Goal: Information Seeking & Learning: Understand process/instructions

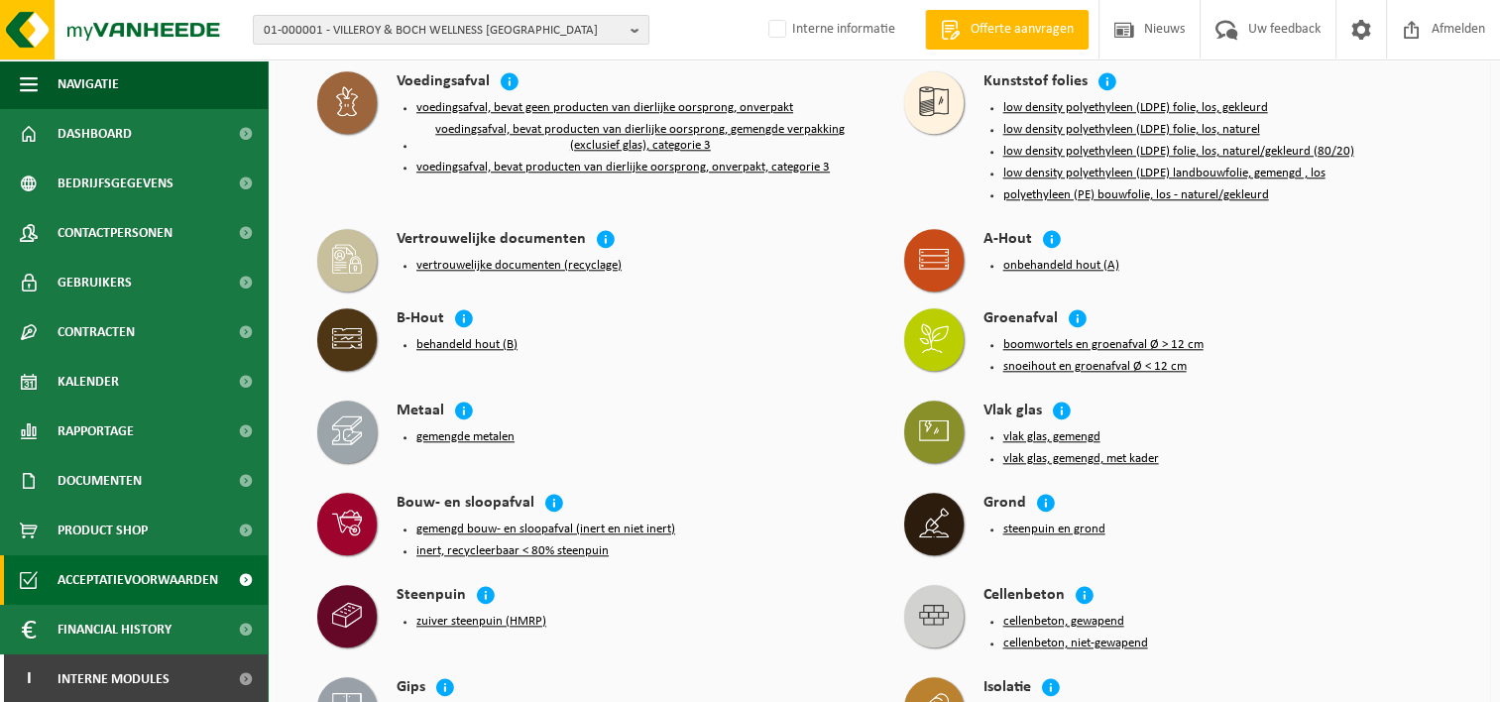
scroll to position [1998, 0]
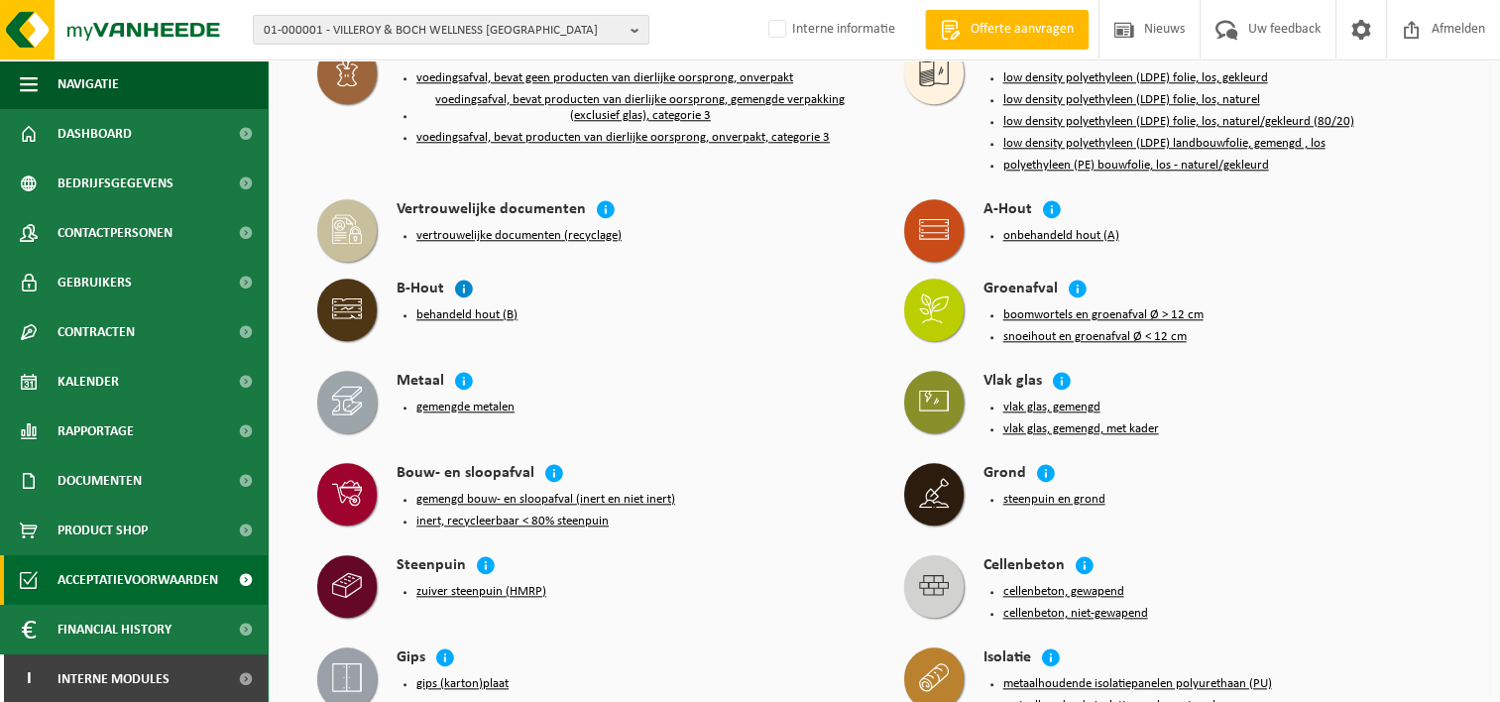
click at [456, 278] on icon at bounding box center [464, 288] width 20 height 20
click at [459, 278] on icon at bounding box center [464, 288] width 20 height 20
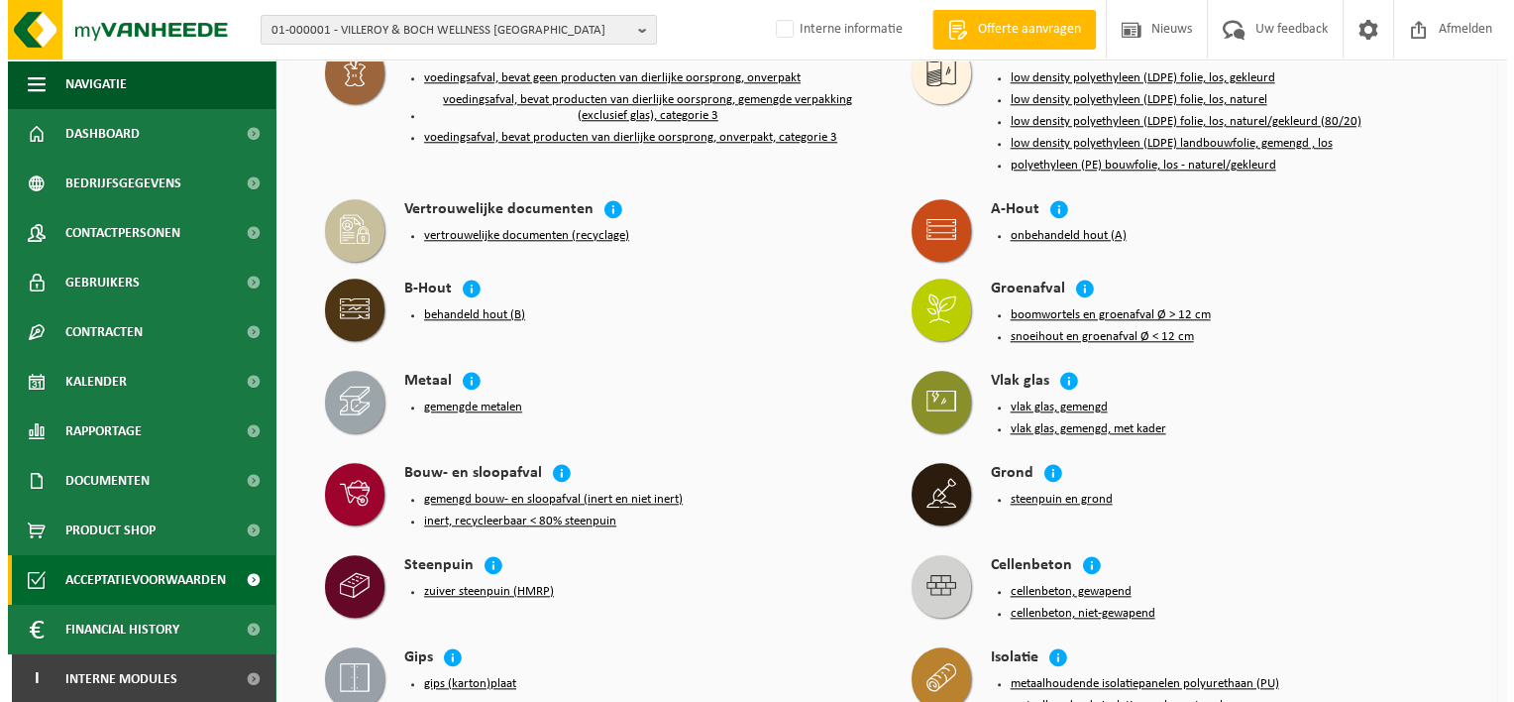
scroll to position [1982, 0]
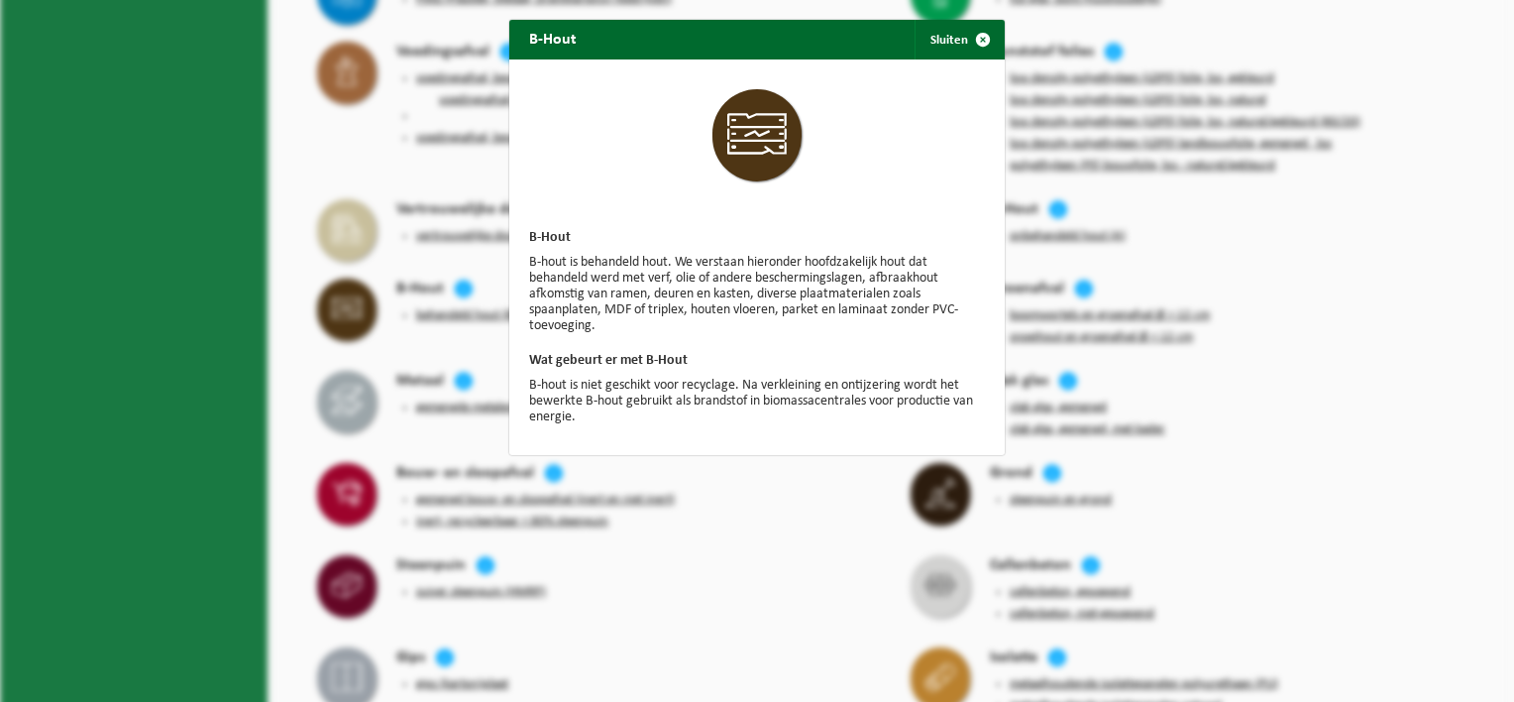
click at [442, 214] on div "B-Hout Sluiten B-Hout B-hout is behandeld hout. We verstaan hieronder hoofdzake…" at bounding box center [757, 351] width 1514 height 702
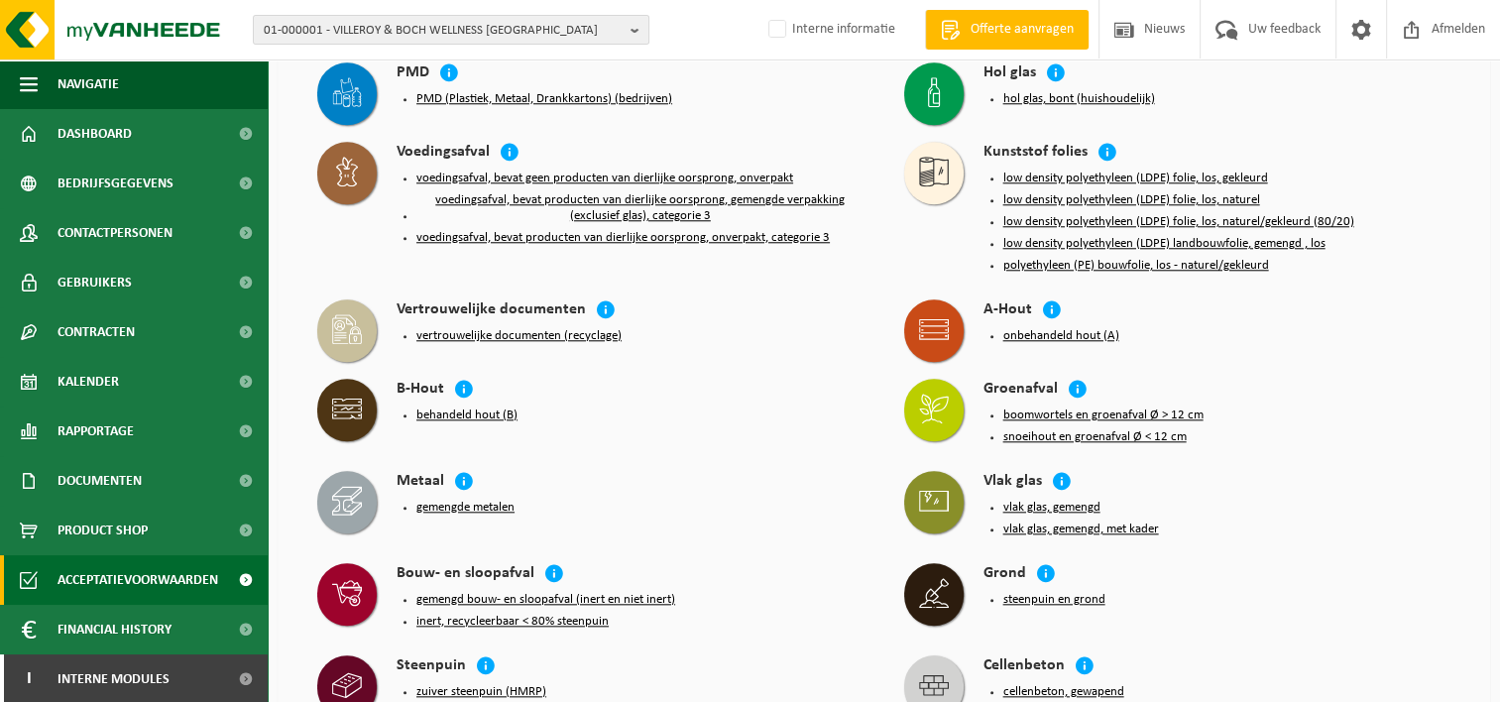
scroll to position [1899, 0]
click at [461, 378] on icon at bounding box center [464, 388] width 20 height 20
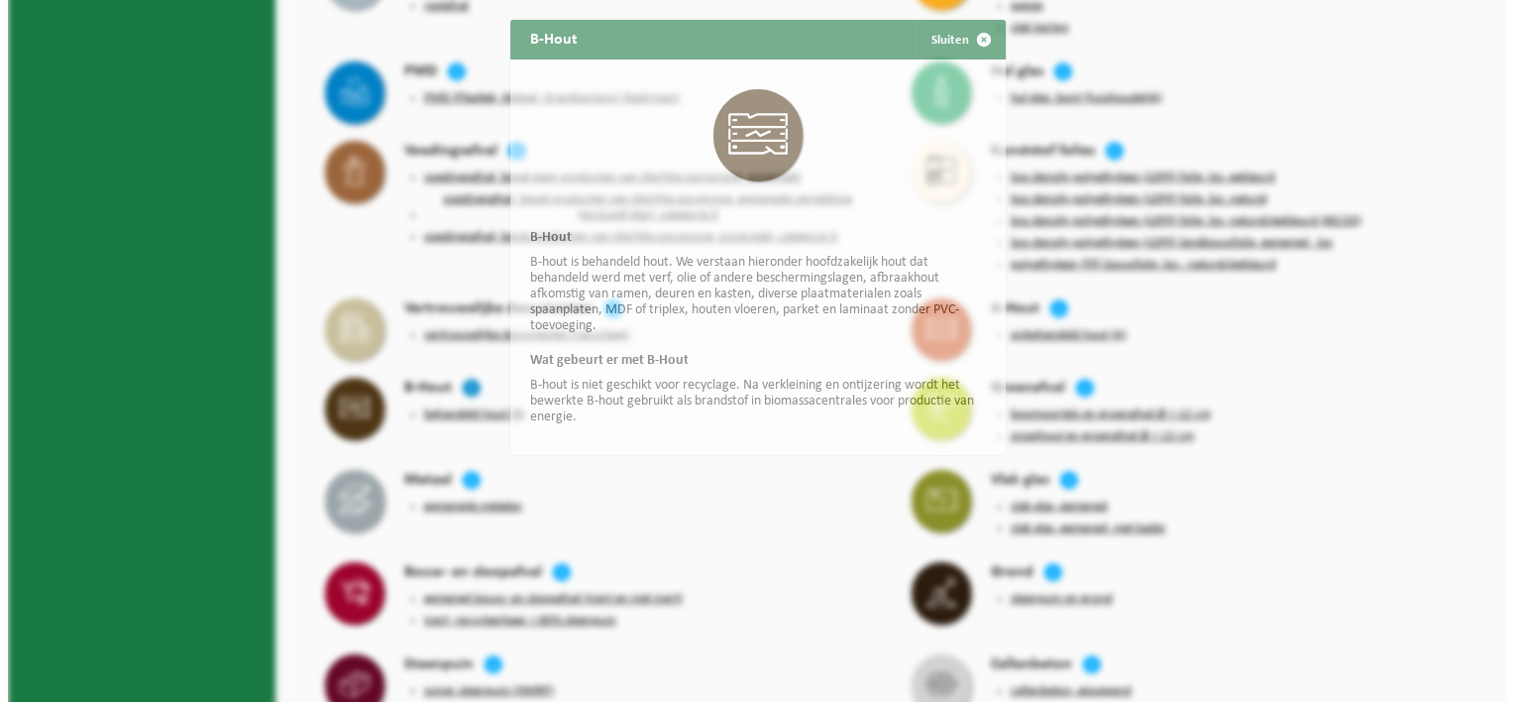
scroll to position [1883, 0]
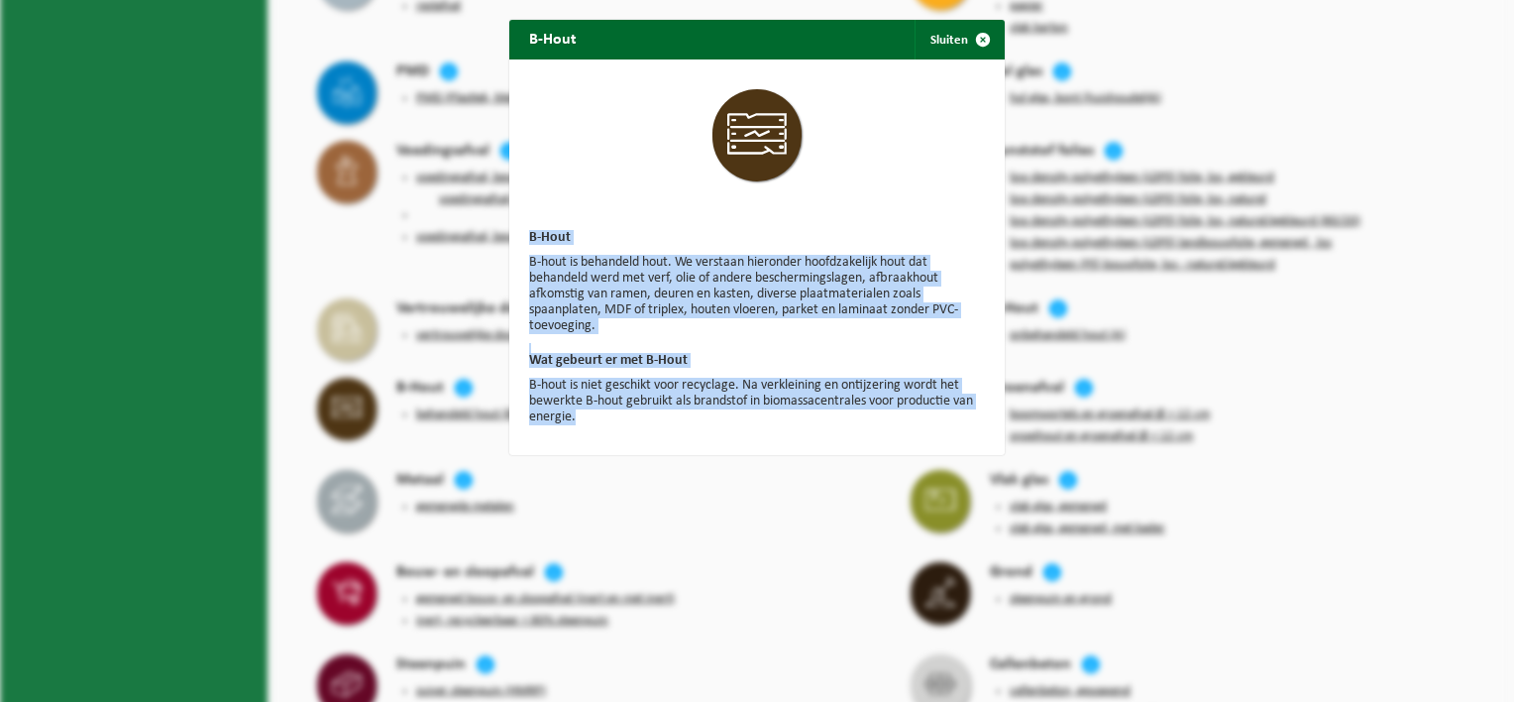
drag, startPoint x: 523, startPoint y: 237, endPoint x: 636, endPoint y: 413, distance: 209.5
click at [636, 413] on div "B-Hout B-hout is behandeld hout. We verstaan hieronder hoofdzakelijk hout dat b…" at bounding box center [757, 256] width 496 height 395
drag, startPoint x: 636, startPoint y: 413, endPoint x: 538, endPoint y: 281, distance: 164.3
copy div "B-Hout B-hout is behandeld hout. We verstaan hieronder hoofdzakelijk hout dat b…"
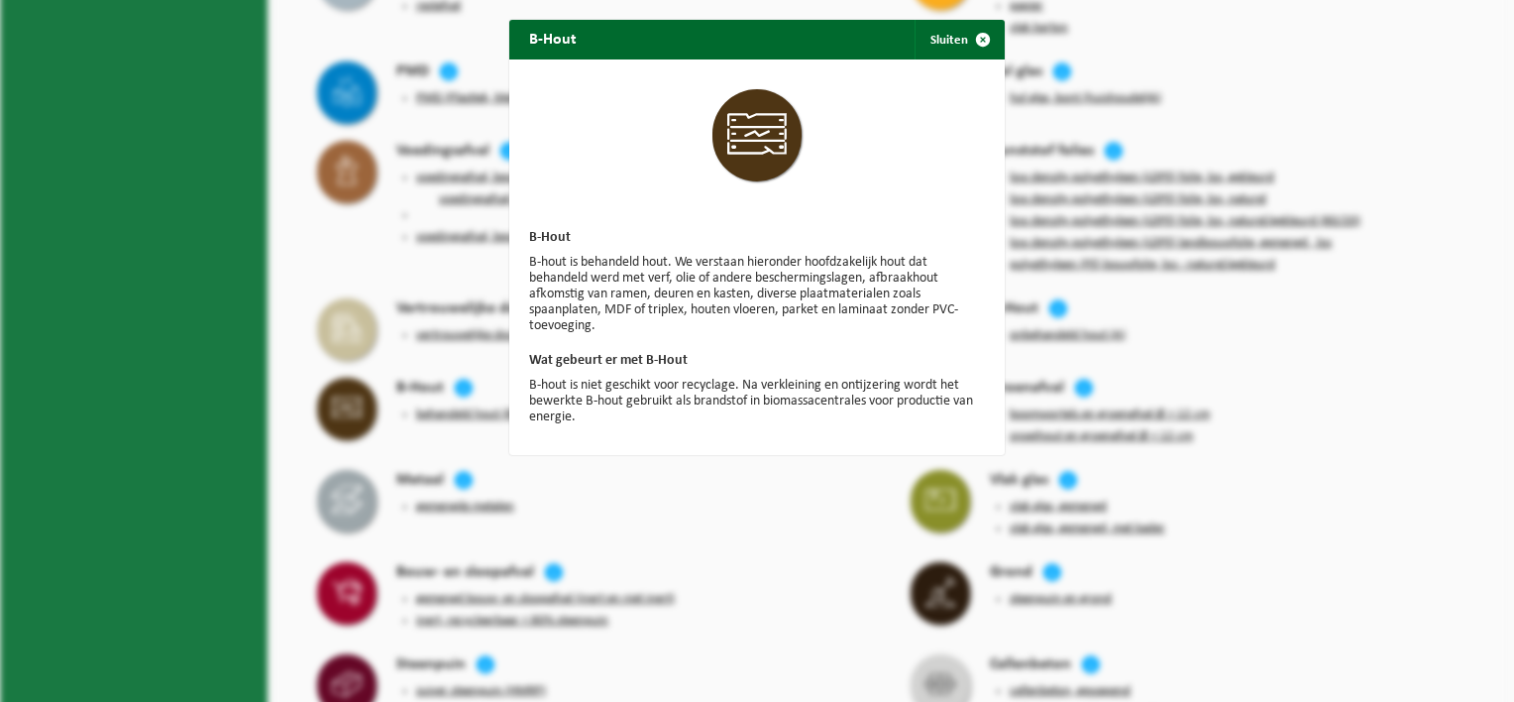
drag, startPoint x: 693, startPoint y: 72, endPoint x: 760, endPoint y: 153, distance: 104.8
click at [760, 153] on div "B-Hout B-hout is behandeld hout. We verstaan hieronder hoofdzakelijk hout dat b…" at bounding box center [757, 256] width 496 height 395
click at [714, 622] on div "B-Hout Sluiten B-Hout B-hout is behandeld hout. We verstaan hieronder hoofdzake…" at bounding box center [757, 351] width 1514 height 702
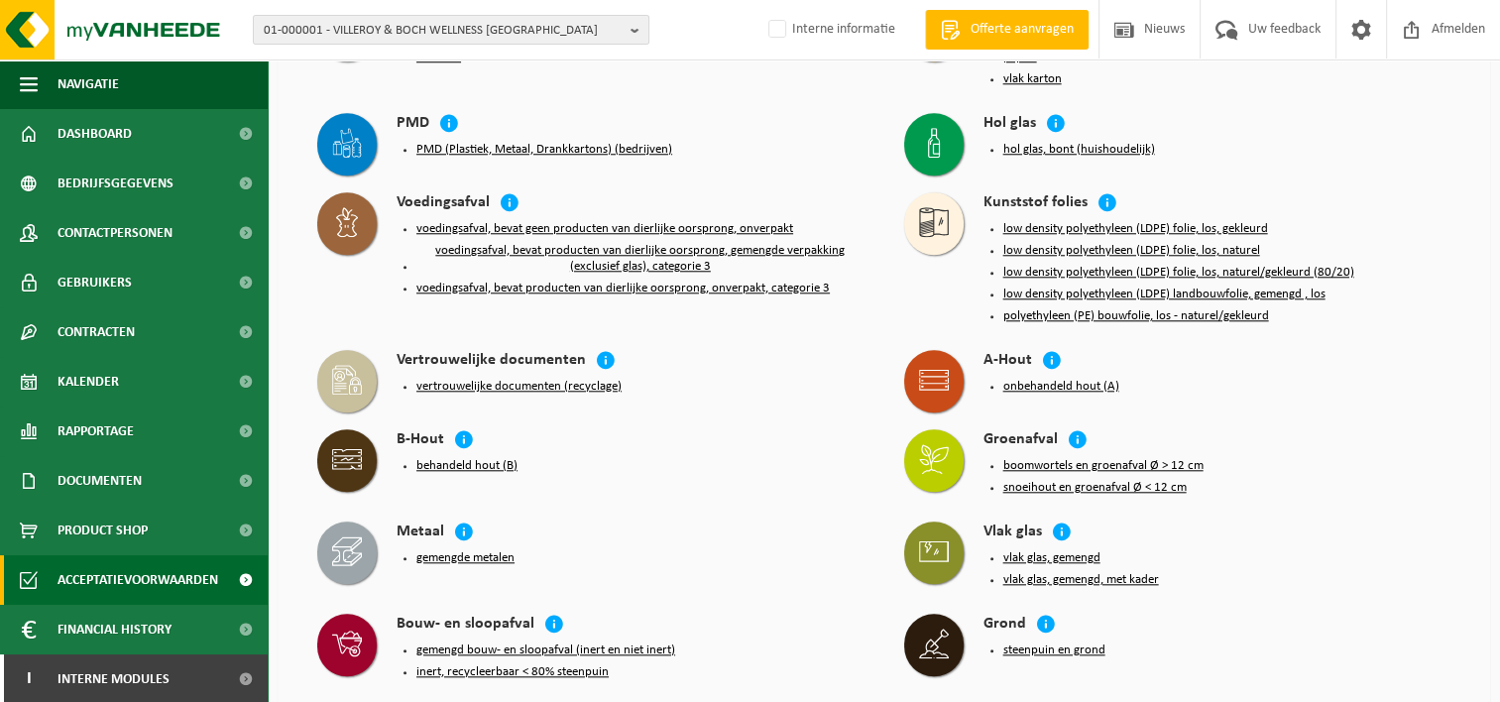
scroll to position [1800, 0]
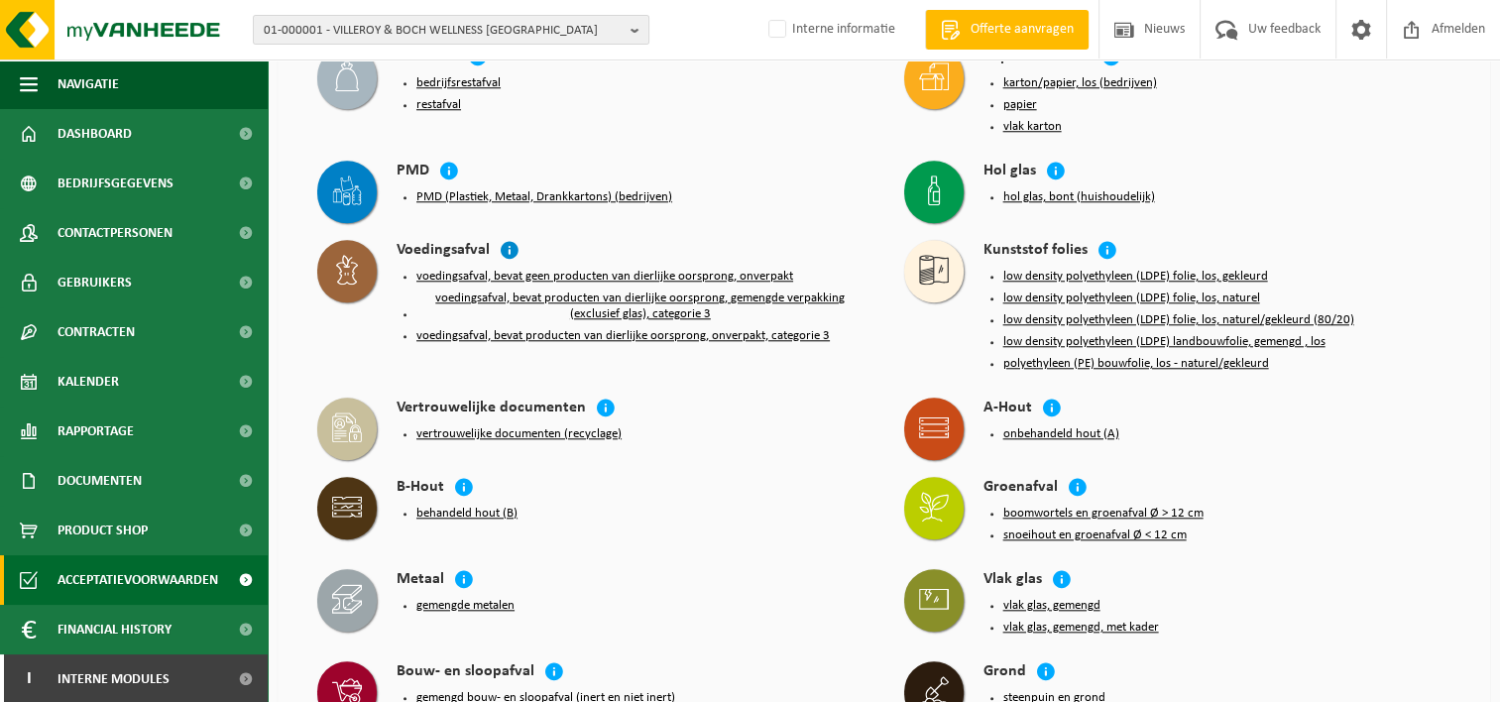
click at [511, 240] on icon at bounding box center [510, 250] width 20 height 20
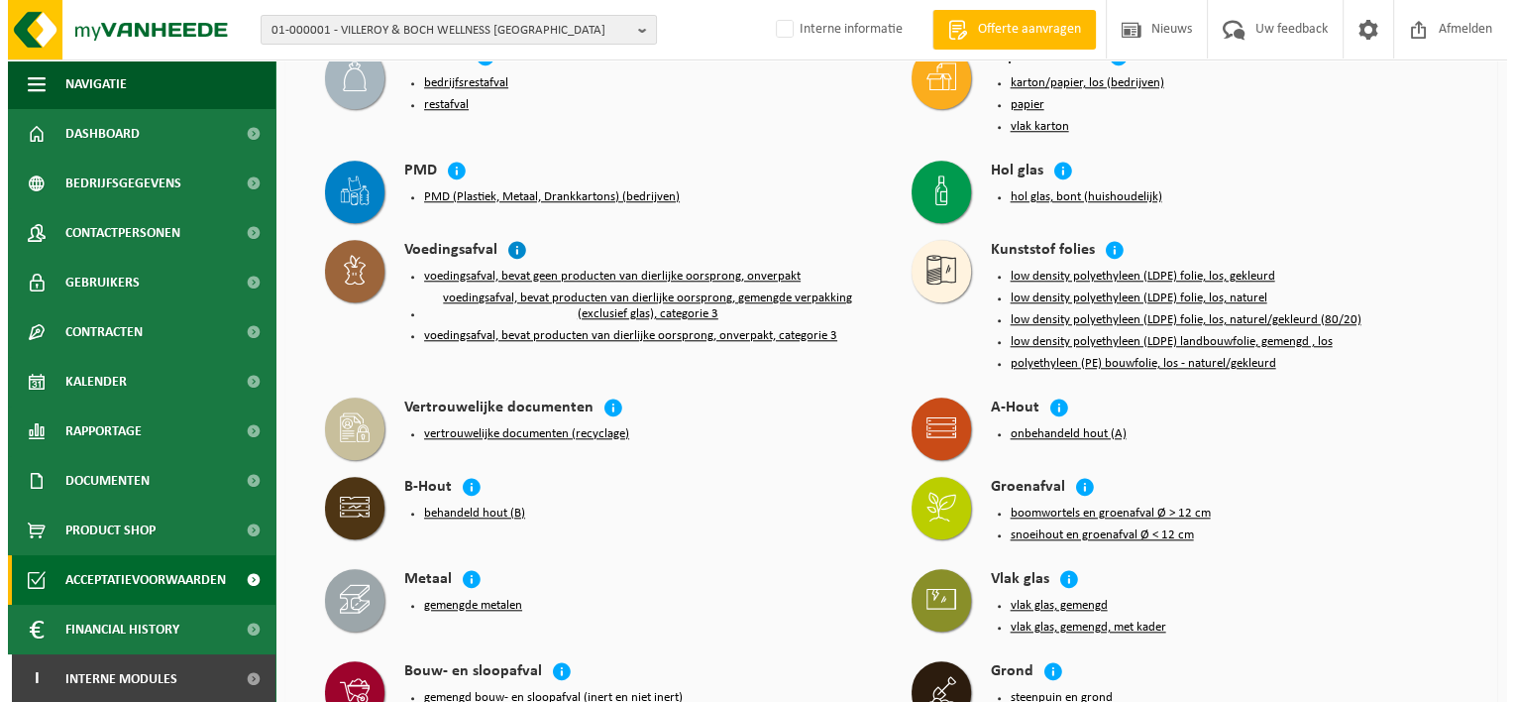
scroll to position [1784, 0]
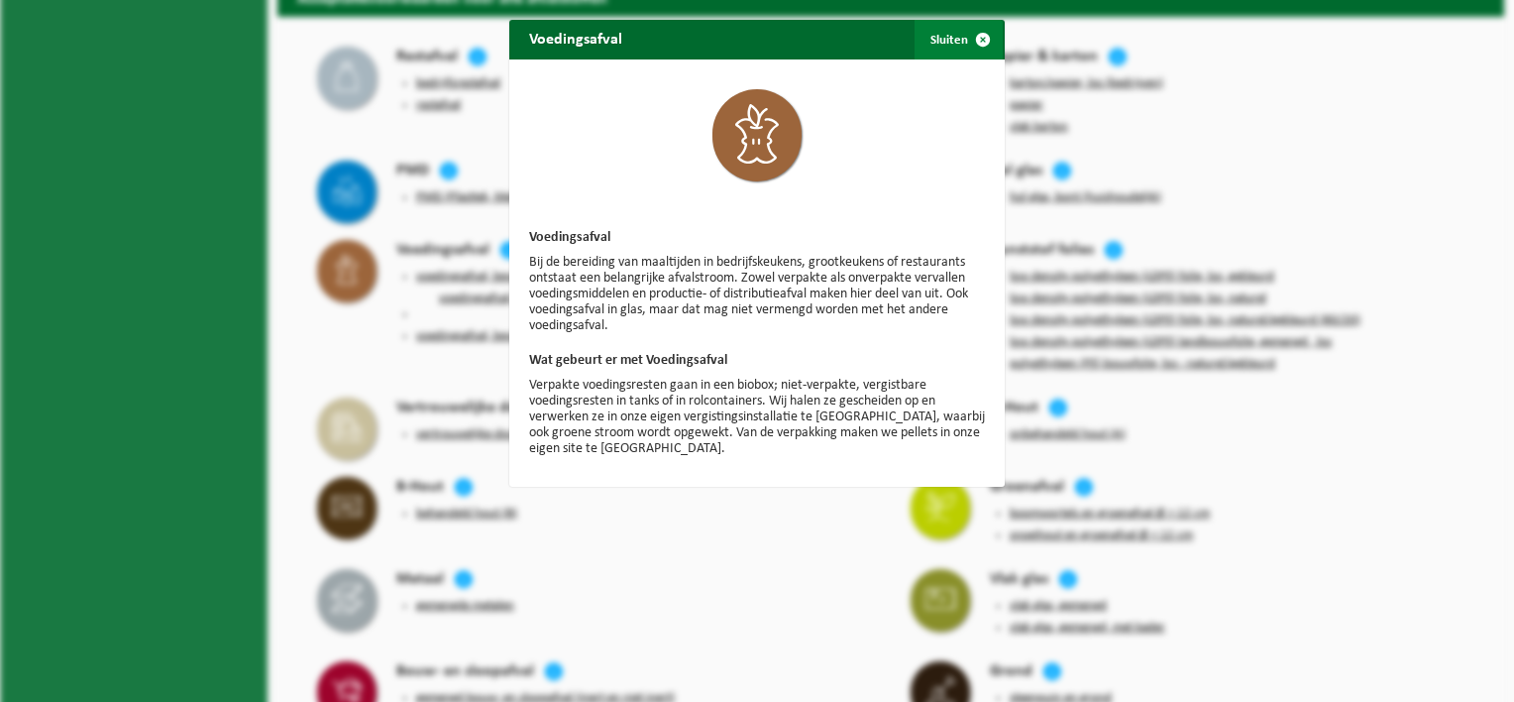
click at [971, 36] on span "button" at bounding box center [983, 40] width 40 height 40
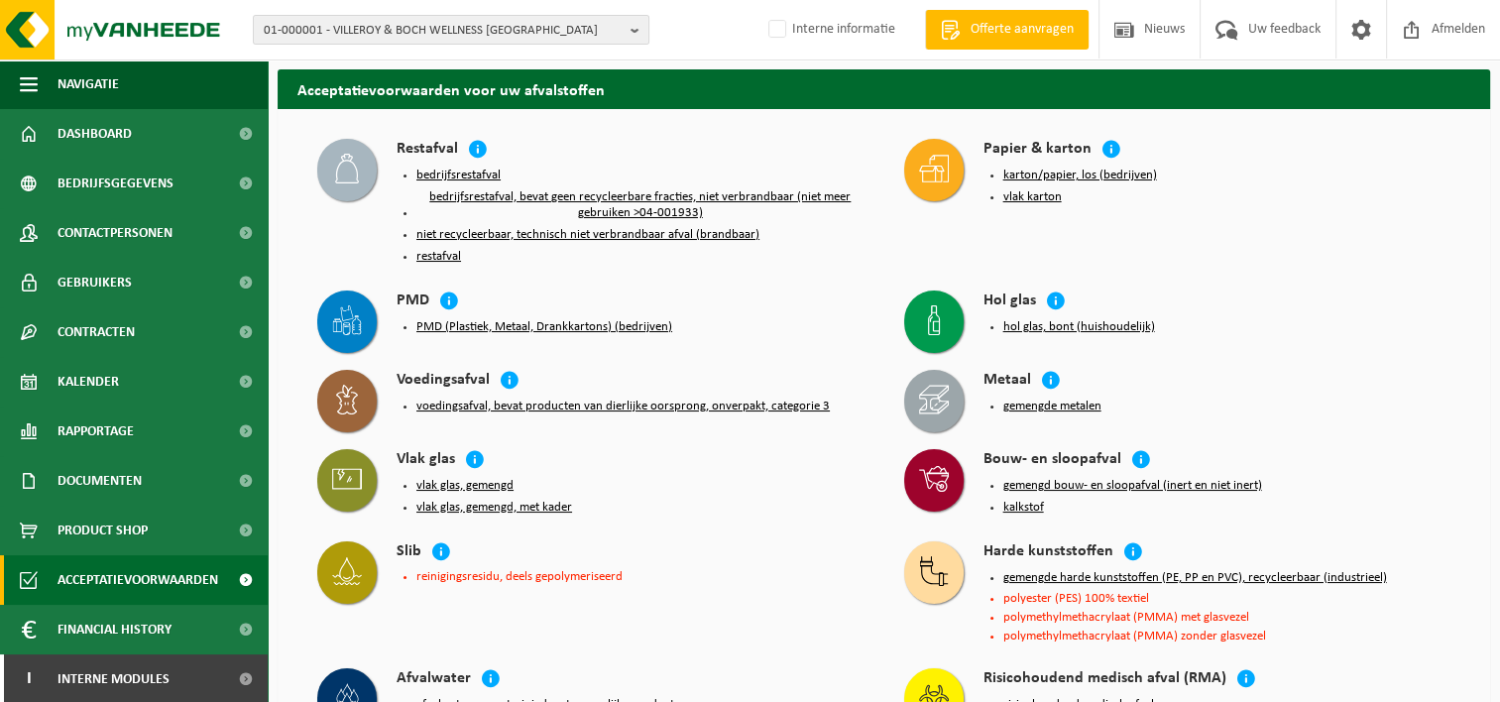
scroll to position [0, 0]
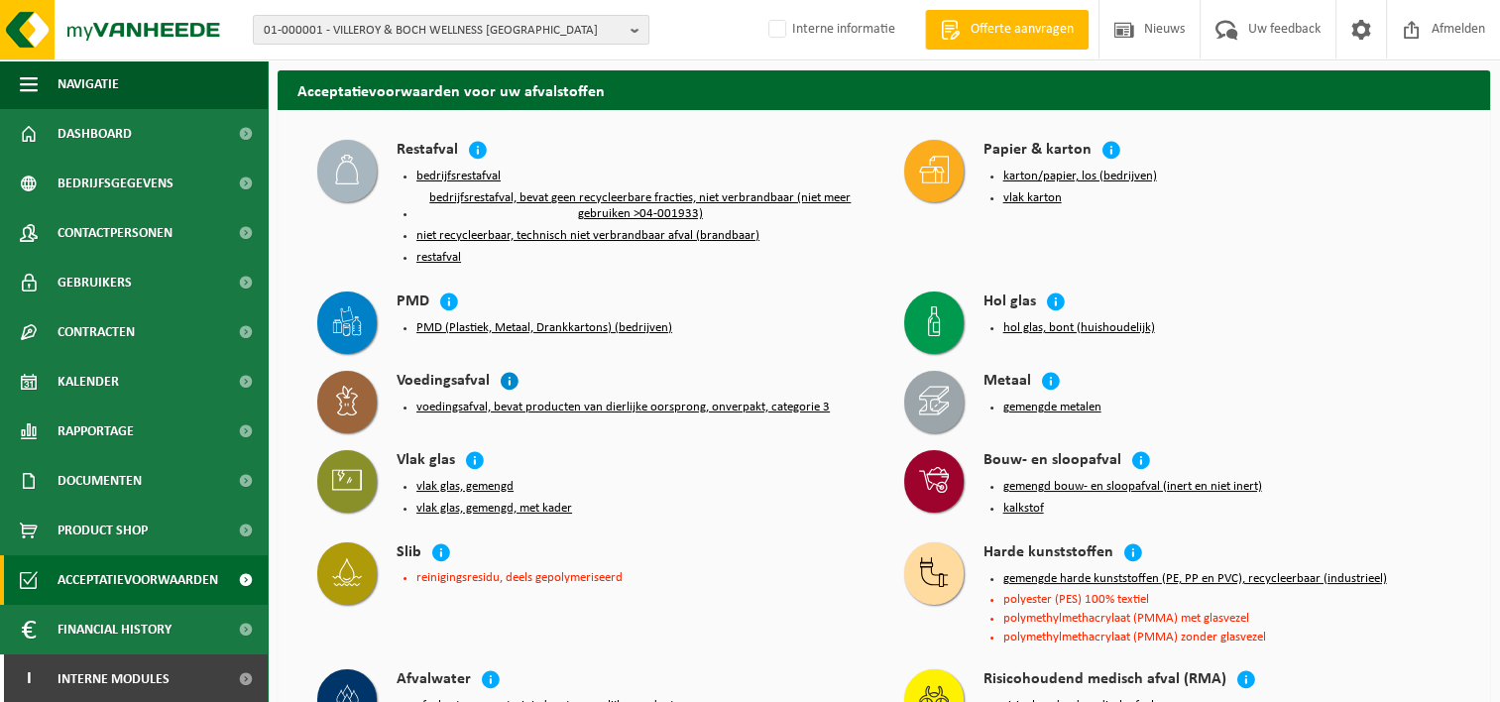
click at [511, 380] on icon at bounding box center [510, 381] width 20 height 20
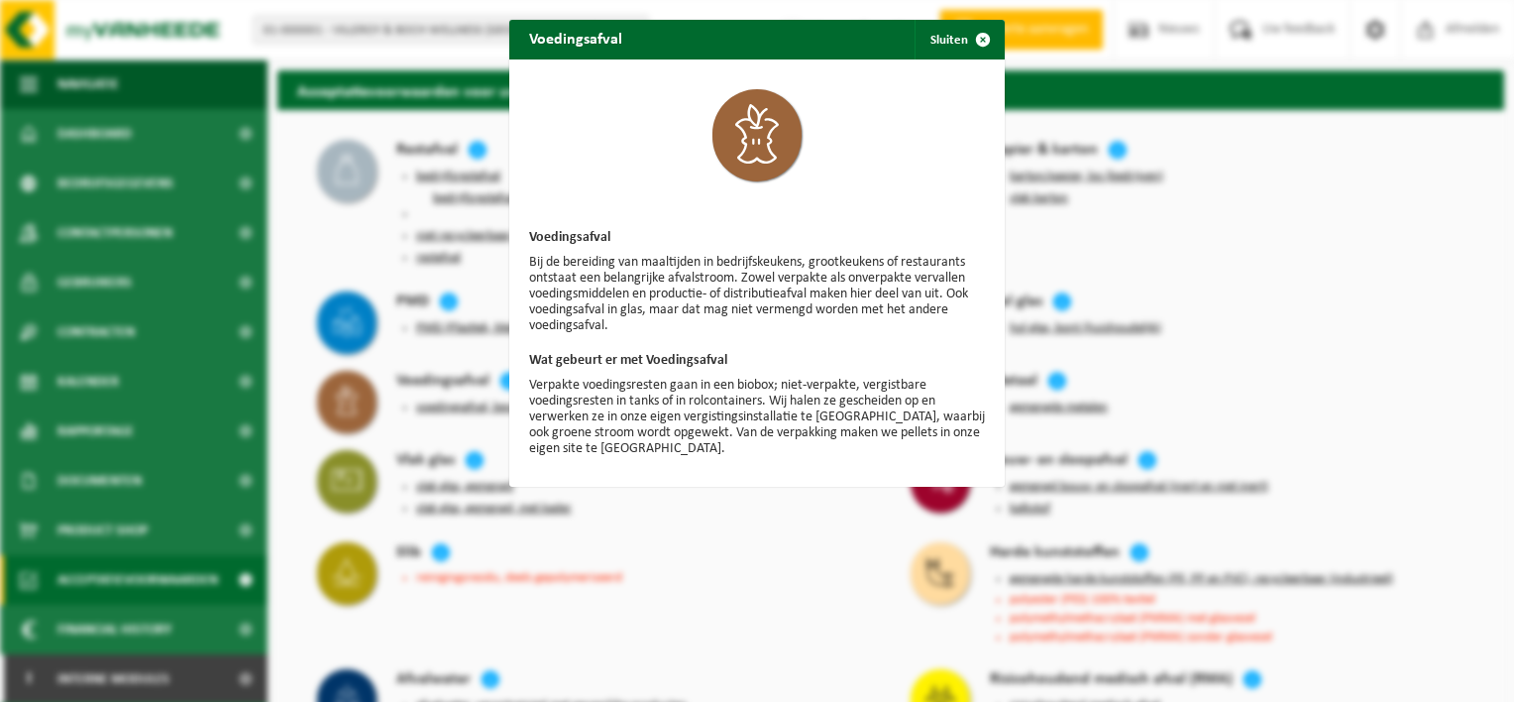
click at [612, 519] on div "Voedingsafval Sluiten Voedingsafval Bij de bereiding van maaltijden in bedrijfs…" at bounding box center [757, 351] width 1514 height 702
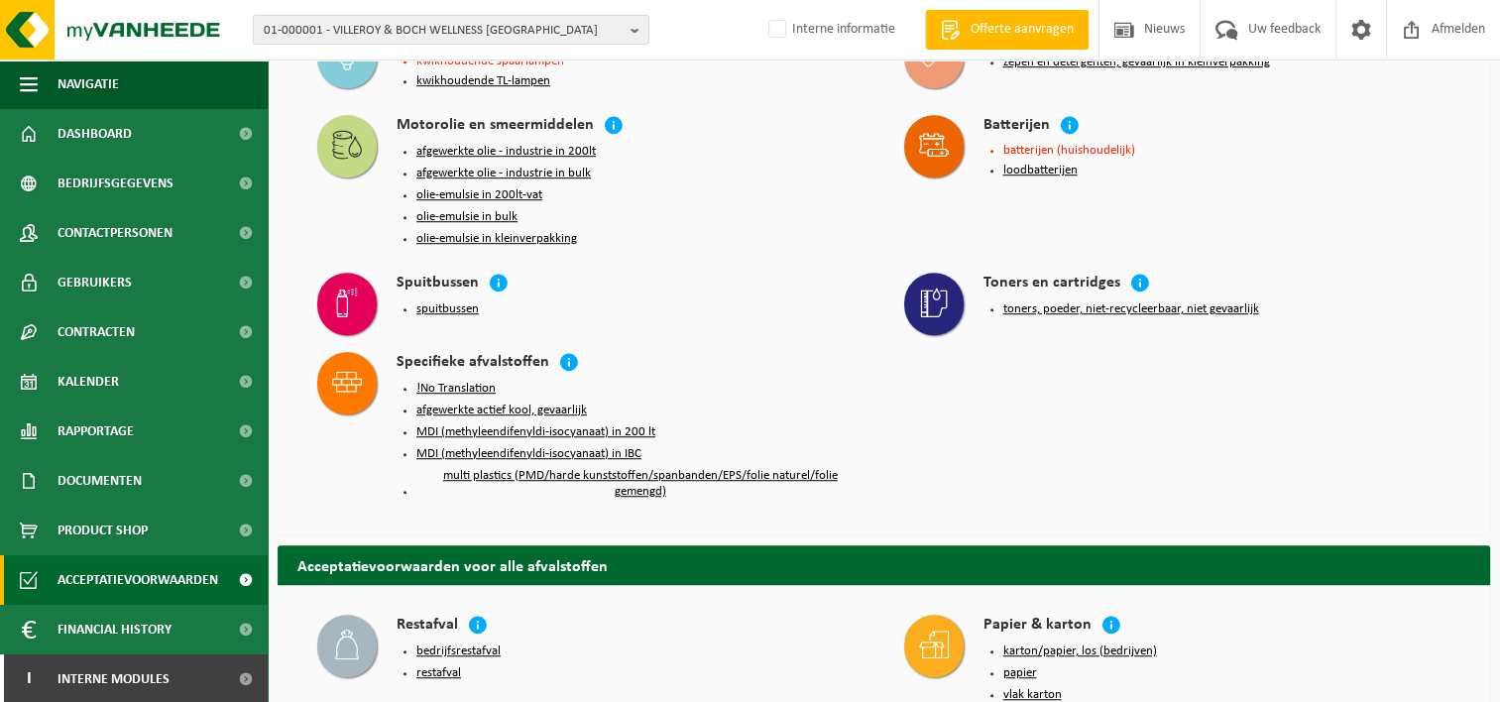
scroll to position [1189, 0]
